Goal: Task Accomplishment & Management: Complete application form

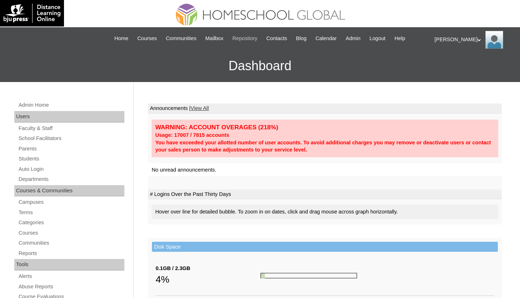
click at [246, 37] on span "Repository" at bounding box center [245, 38] width 25 height 8
click at [36, 232] on link "Courses" at bounding box center [71, 232] width 107 height 9
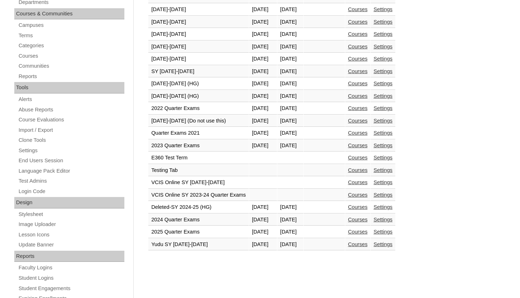
scroll to position [174, 0]
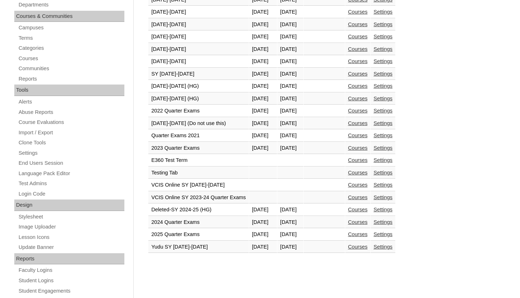
click at [368, 234] on link "Courses" at bounding box center [358, 234] width 20 height 6
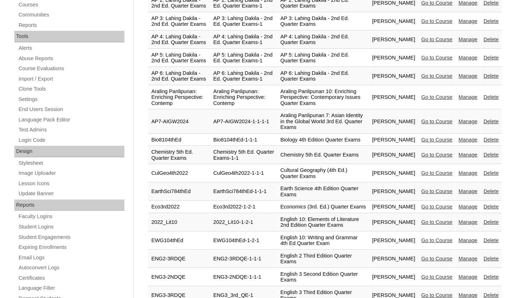
scroll to position [225, 0]
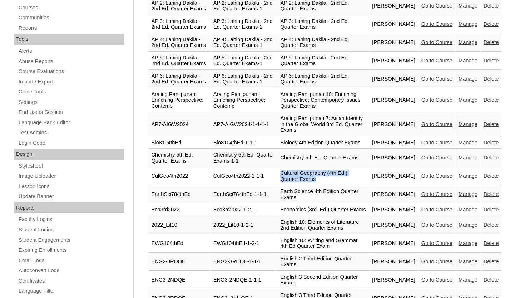
drag, startPoint x: 298, startPoint y: 183, endPoint x: 351, endPoint y: 190, distance: 54.1
click at [351, 185] on td "Cultural Geography (4th Ed.) Quarter Exams" at bounding box center [324, 176] width 92 height 18
copy td "Cultural Geography (4th Ed.) Quarter Exams"
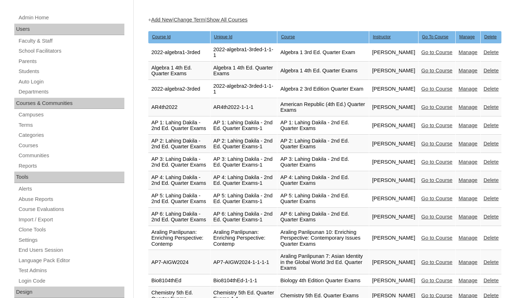
scroll to position [0, 0]
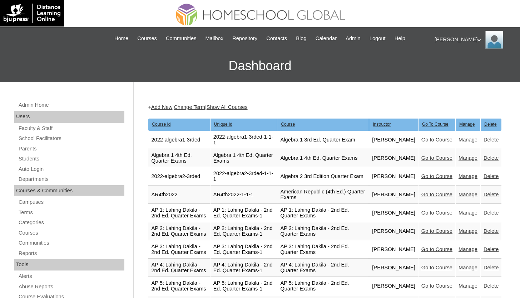
click at [168, 108] on link "Add New" at bounding box center [161, 107] width 21 height 6
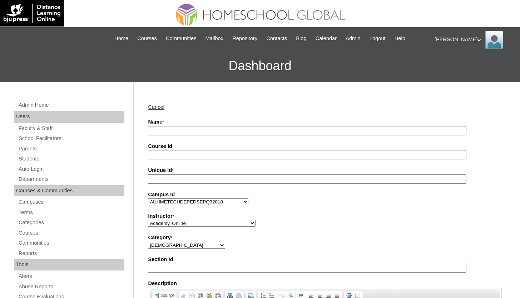
click at [246, 128] on input "Name *" at bounding box center [307, 131] width 319 height 10
paste input "Cultural Geography (4th Ed.) Quarter Exams"
click at [206, 130] on input "Cultural Geography (4th Ed.) Quarter Exams" at bounding box center [307, 131] width 319 height 10
type input "Cultural Geography (5th Ed.) Quarter Exams"
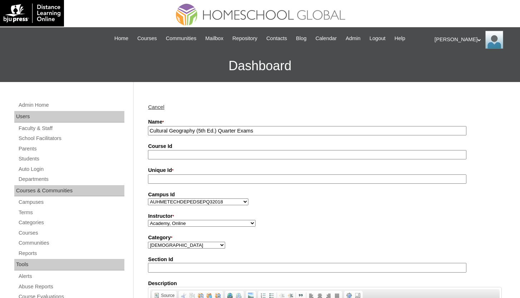
click at [195, 151] on input "Course Id" at bounding box center [307, 155] width 319 height 10
paste input "Cultural Geography (5th Ed.) Quarter Exams"
type input "Cultural Geography (5th Ed.) Quarter Exams"
click at [178, 182] on input "Unique Id *" at bounding box center [307, 179] width 319 height 10
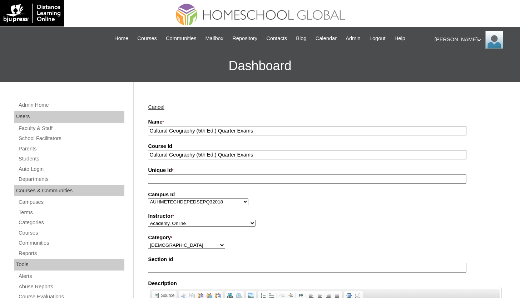
paste input "Cultural Geography (5th Ed.) Quarter Exams"
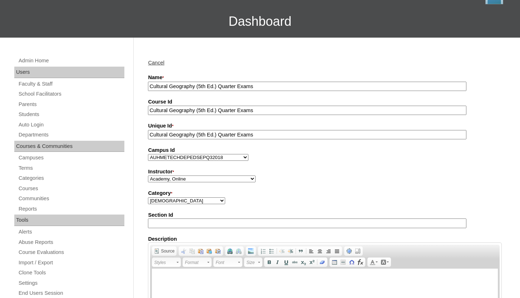
scroll to position [45, 0]
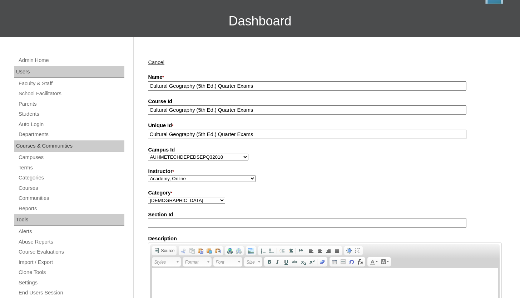
type input "Cultural Geography (5th Ed.) Quarter Exams"
click at [169, 201] on select "Bible Christian School Customer Service English Foreign Language Fundamentals H…" at bounding box center [186, 200] width 77 height 7
select select "76"
click at [148, 197] on select "Bible Christian School Customer Service English Foreign Language Fundamentals H…" at bounding box center [186, 200] width 77 height 7
click at [202, 176] on select "Academy, Online Admin, Learning Plus ADMIN 6, DLO Beltran, Anna Charlene, VCISA…" at bounding box center [202, 178] width 108 height 7
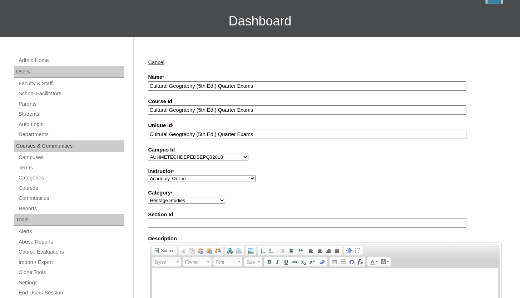
click at [148, 175] on select "Academy, Online Admin, Learning Plus ADMIN 6, DLO Beltran, Anna Charlene, VCISA…" at bounding box center [202, 178] width 108 height 7
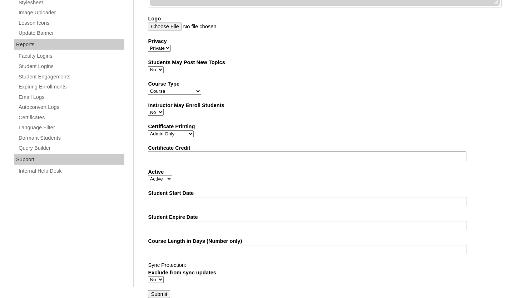
scroll to position [397, 0]
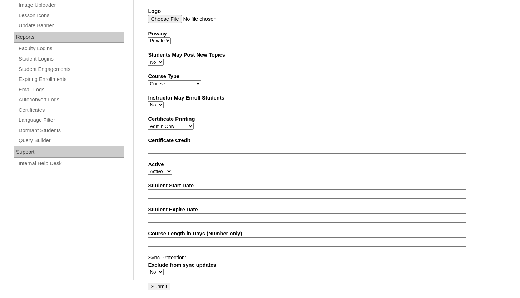
click at [160, 287] on input "Submit" at bounding box center [159, 286] width 22 height 8
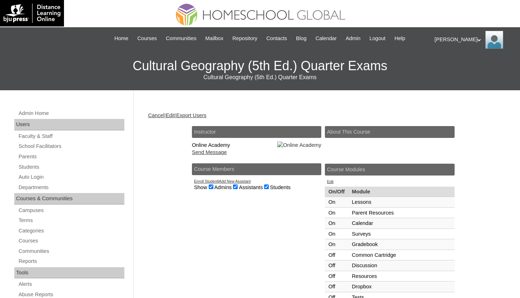
click at [175, 114] on link "Edit" at bounding box center [170, 115] width 9 height 6
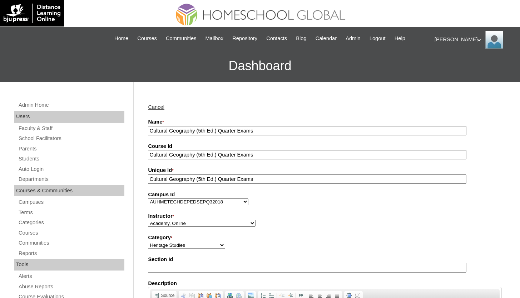
scroll to position [397, 0]
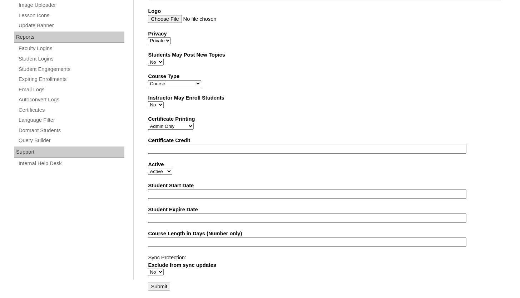
click at [159, 285] on input "Submit" at bounding box center [159, 286] width 22 height 8
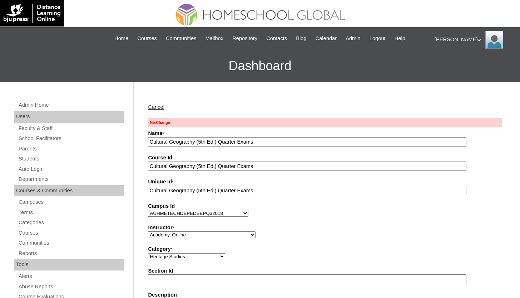
click at [153, 104] on link "Cancel" at bounding box center [156, 107] width 16 height 6
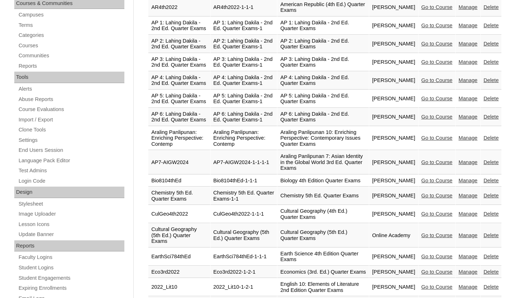
scroll to position [187, 0]
click at [426, 238] on link "Go to Course" at bounding box center [437, 235] width 31 height 6
